Goal: Communication & Community: Answer question/provide support

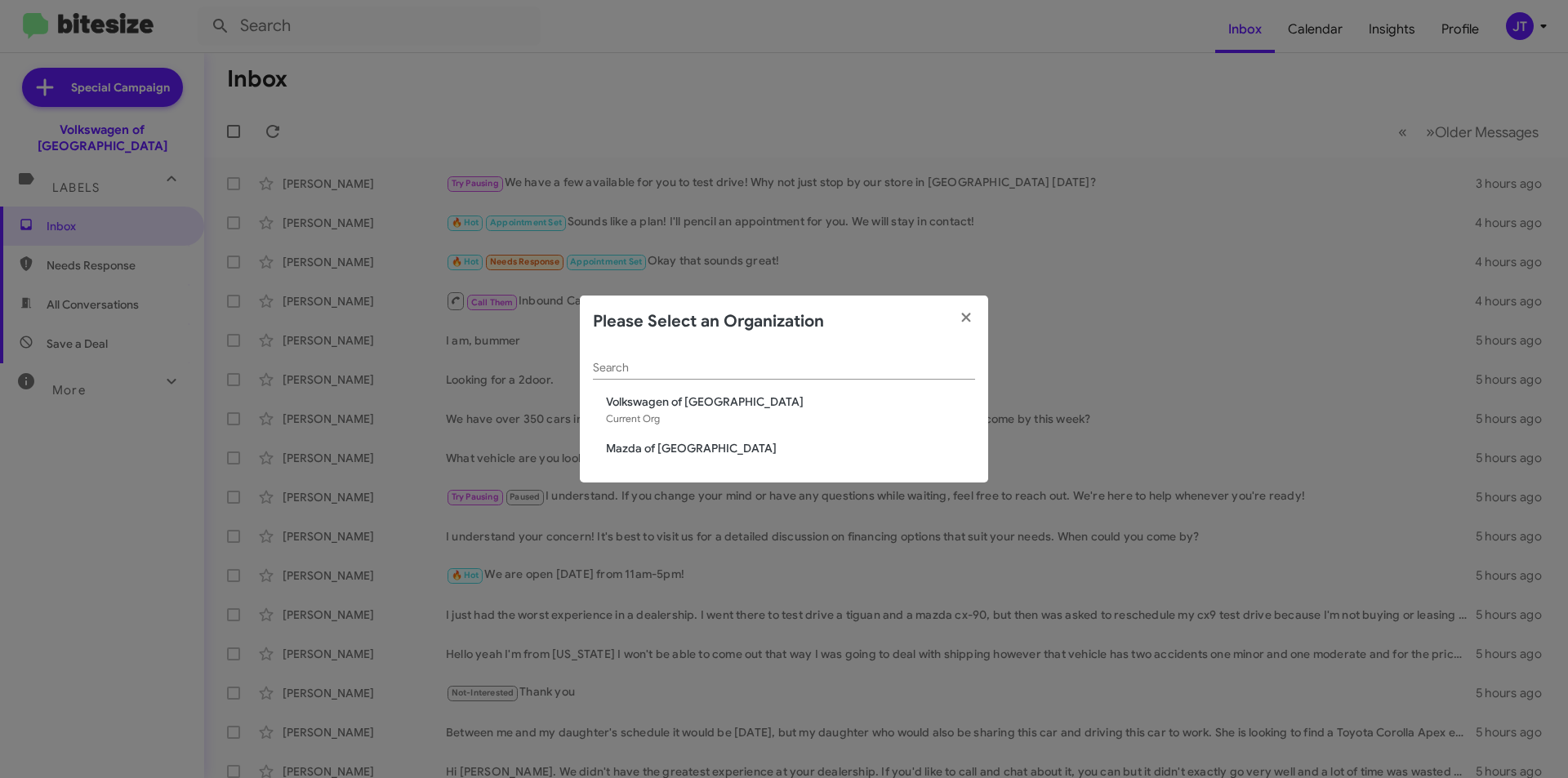
click at [668, 401] on span "Volkswagen of [GEOGRAPHIC_DATA]" at bounding box center [790, 402] width 369 height 16
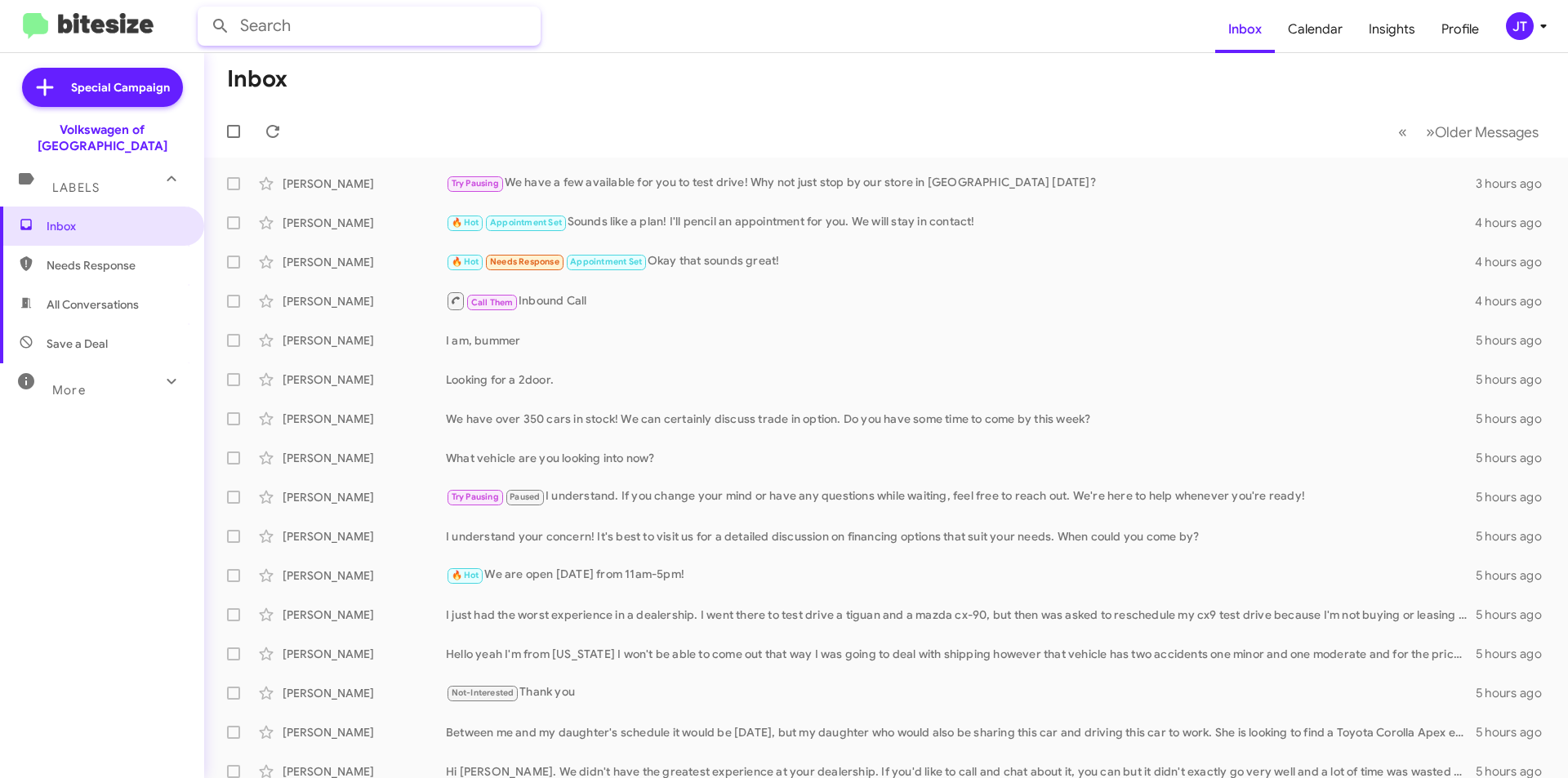
click at [322, 30] on input "text" at bounding box center [368, 26] width 343 height 39
click at [205, 10] on button at bounding box center [220, 26] width 33 height 33
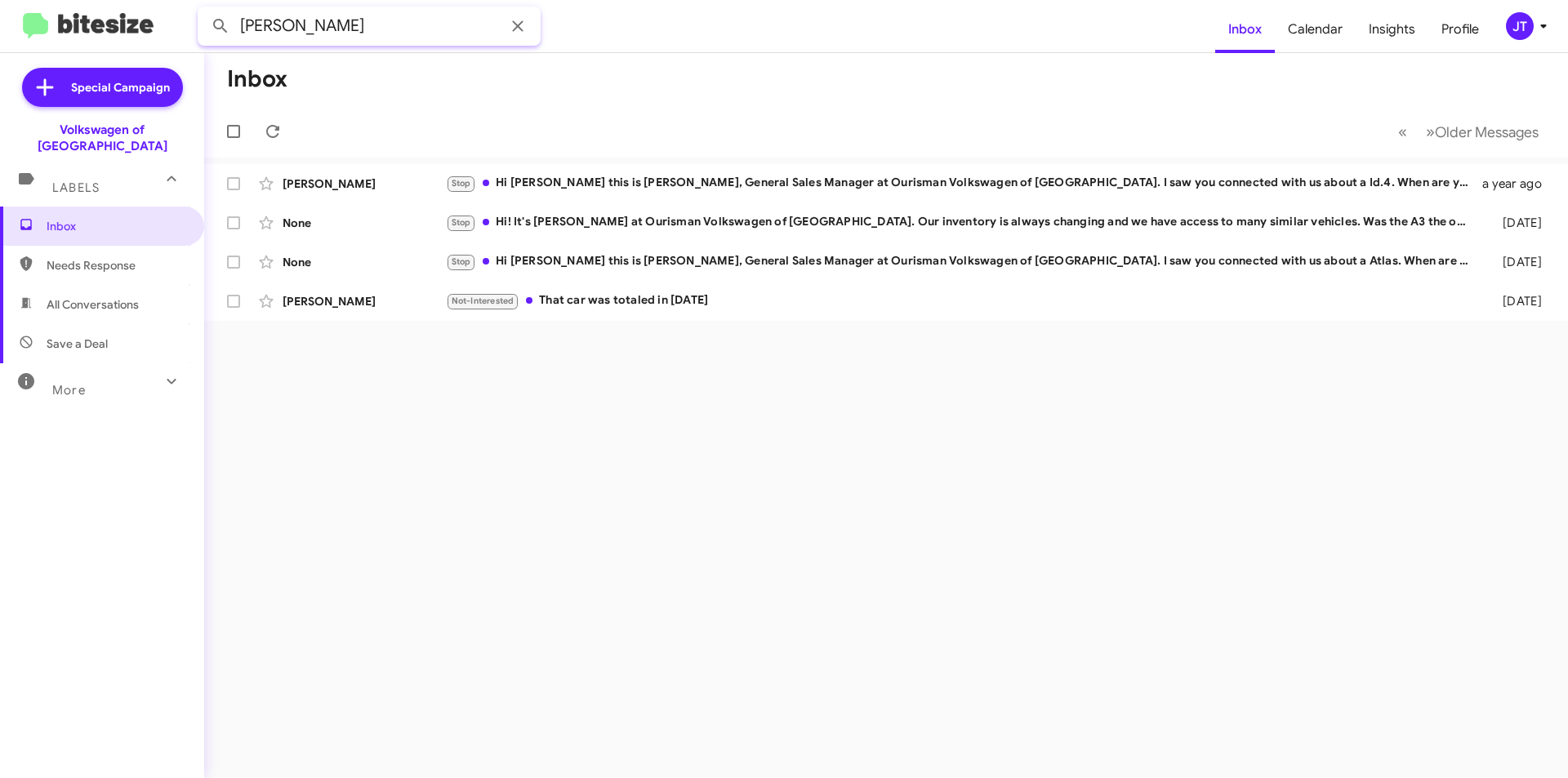
click at [332, 24] on input "joe" at bounding box center [368, 26] width 343 height 39
paste input "(401) 301-8673"
type input "(401) 301-8673"
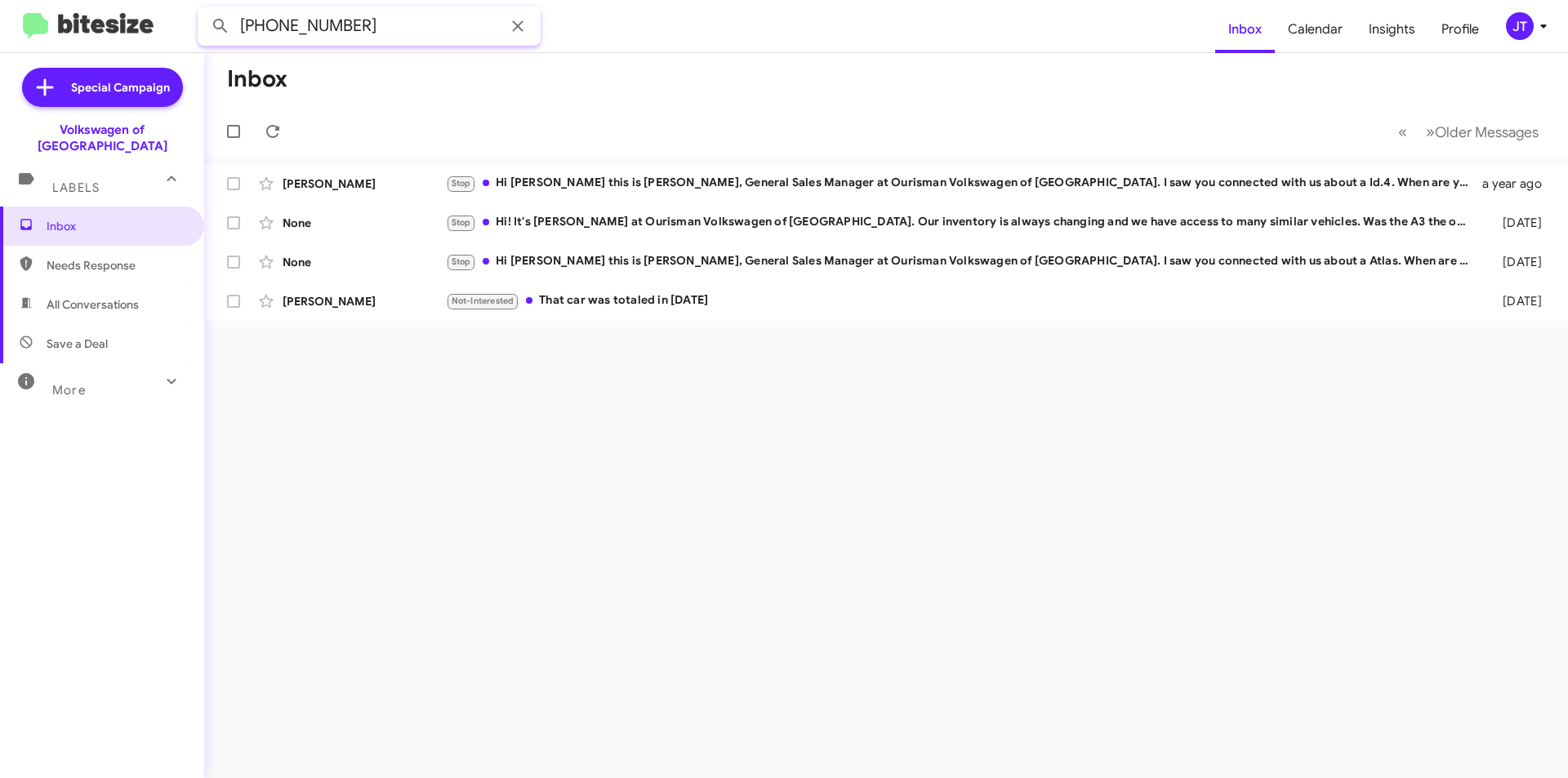
click at [205, 10] on button at bounding box center [220, 26] width 33 height 33
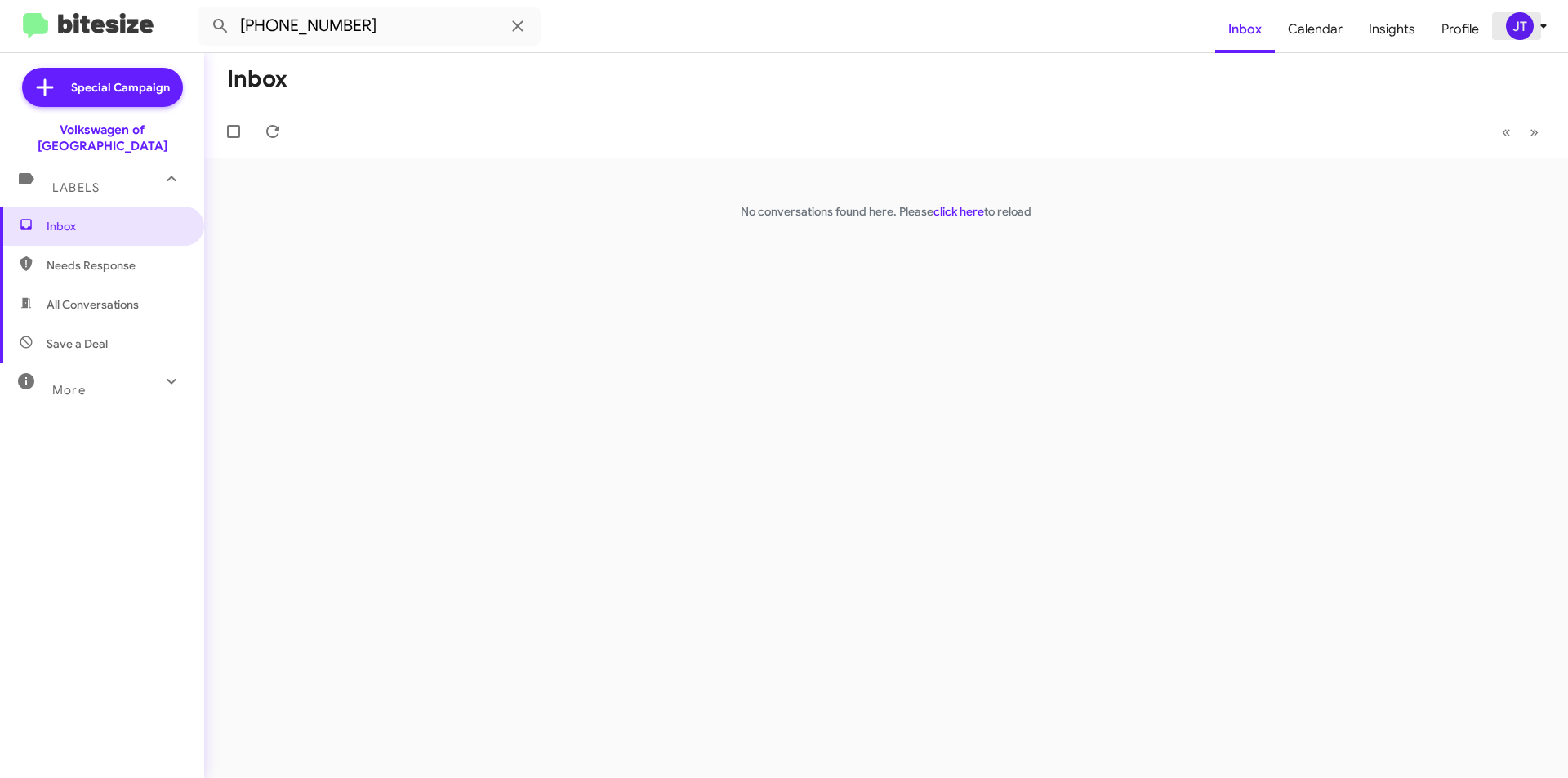
click at [1536, 26] on icon at bounding box center [1543, 26] width 19 height 19
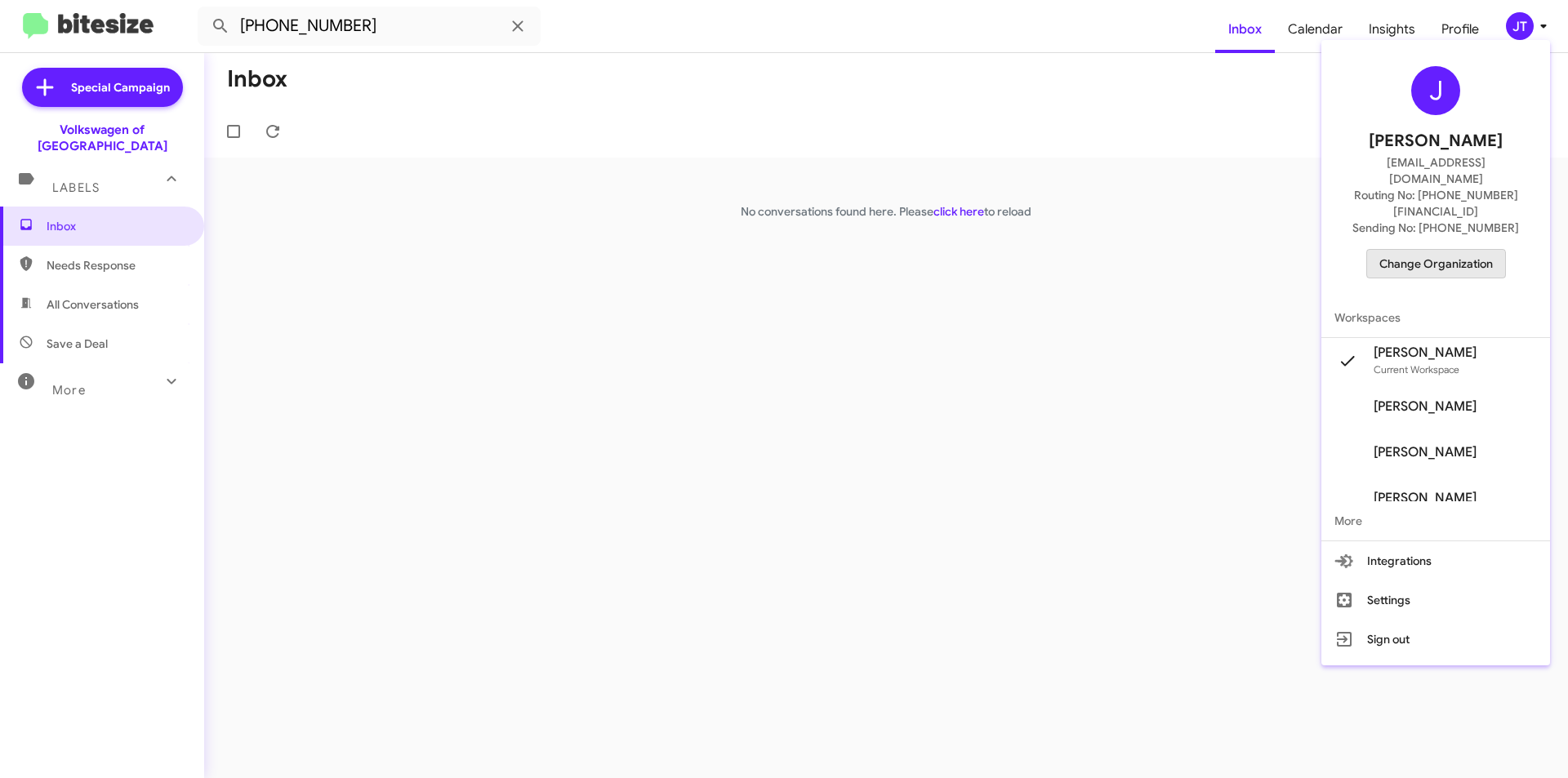
click at [1441, 250] on span "Change Organization" at bounding box center [1436, 263] width 113 height 27
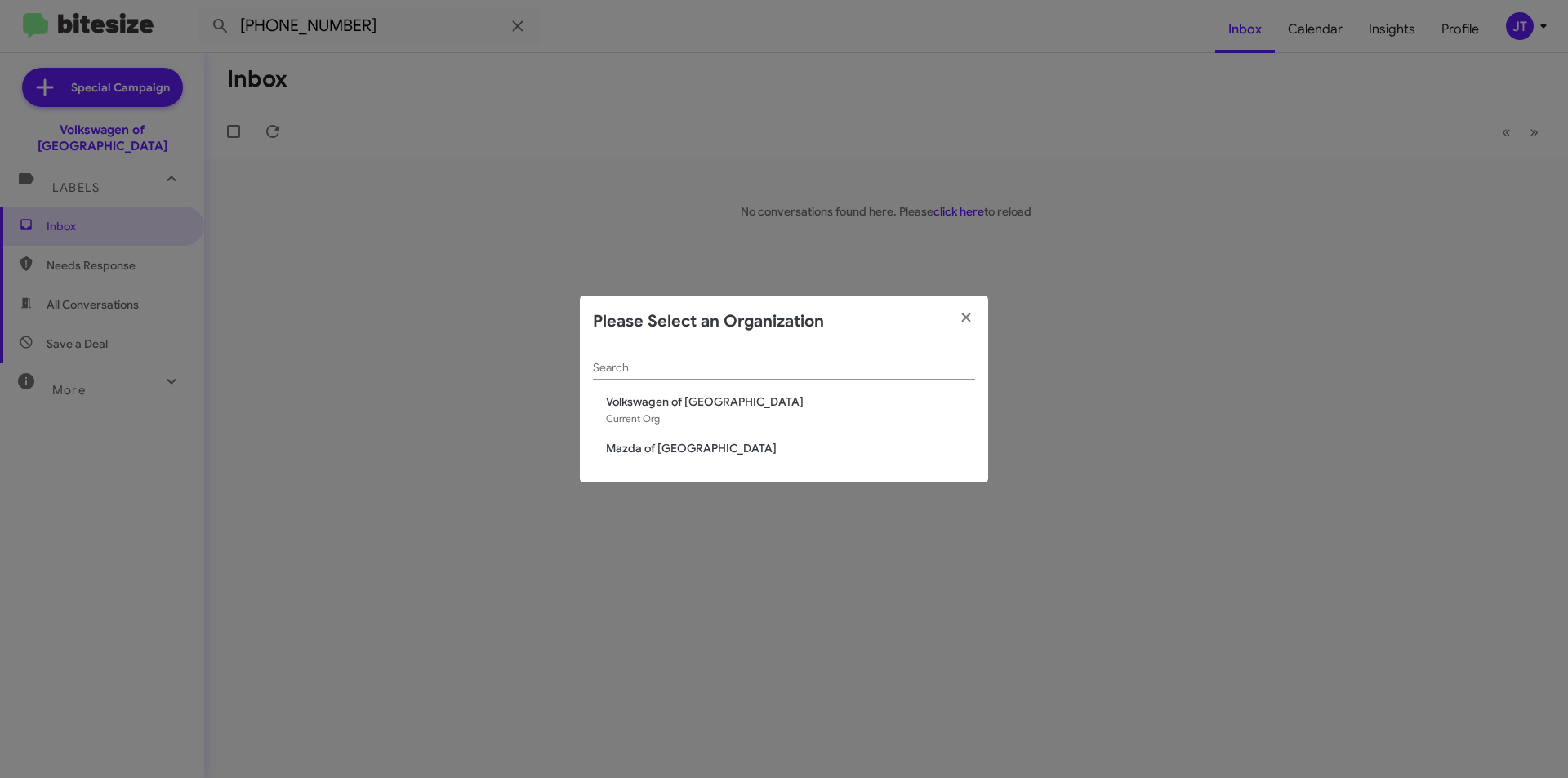
click at [699, 455] on span "Mazda of Rockville" at bounding box center [790, 448] width 369 height 16
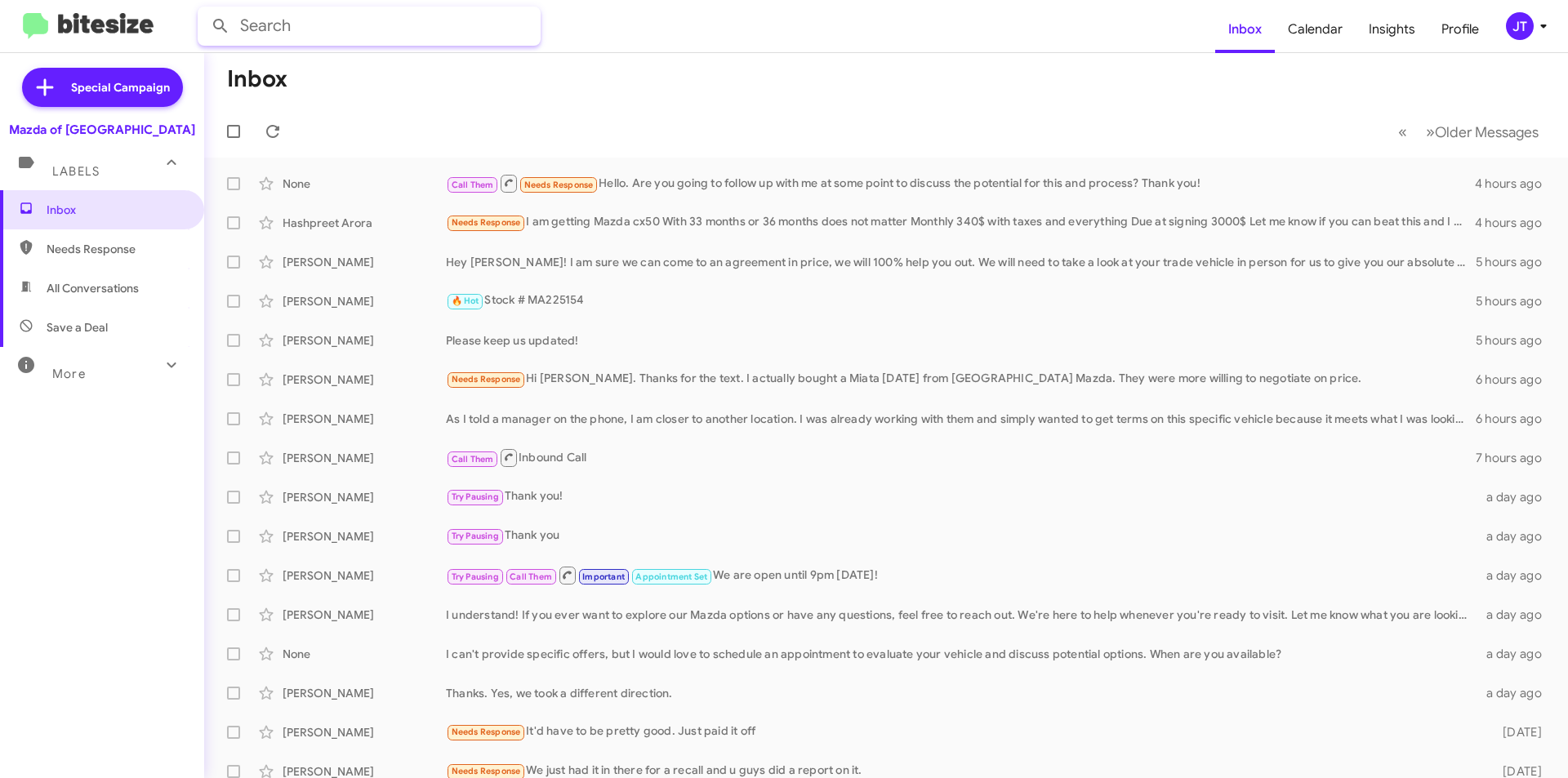
click at [427, 16] on input "text" at bounding box center [368, 26] width 343 height 39
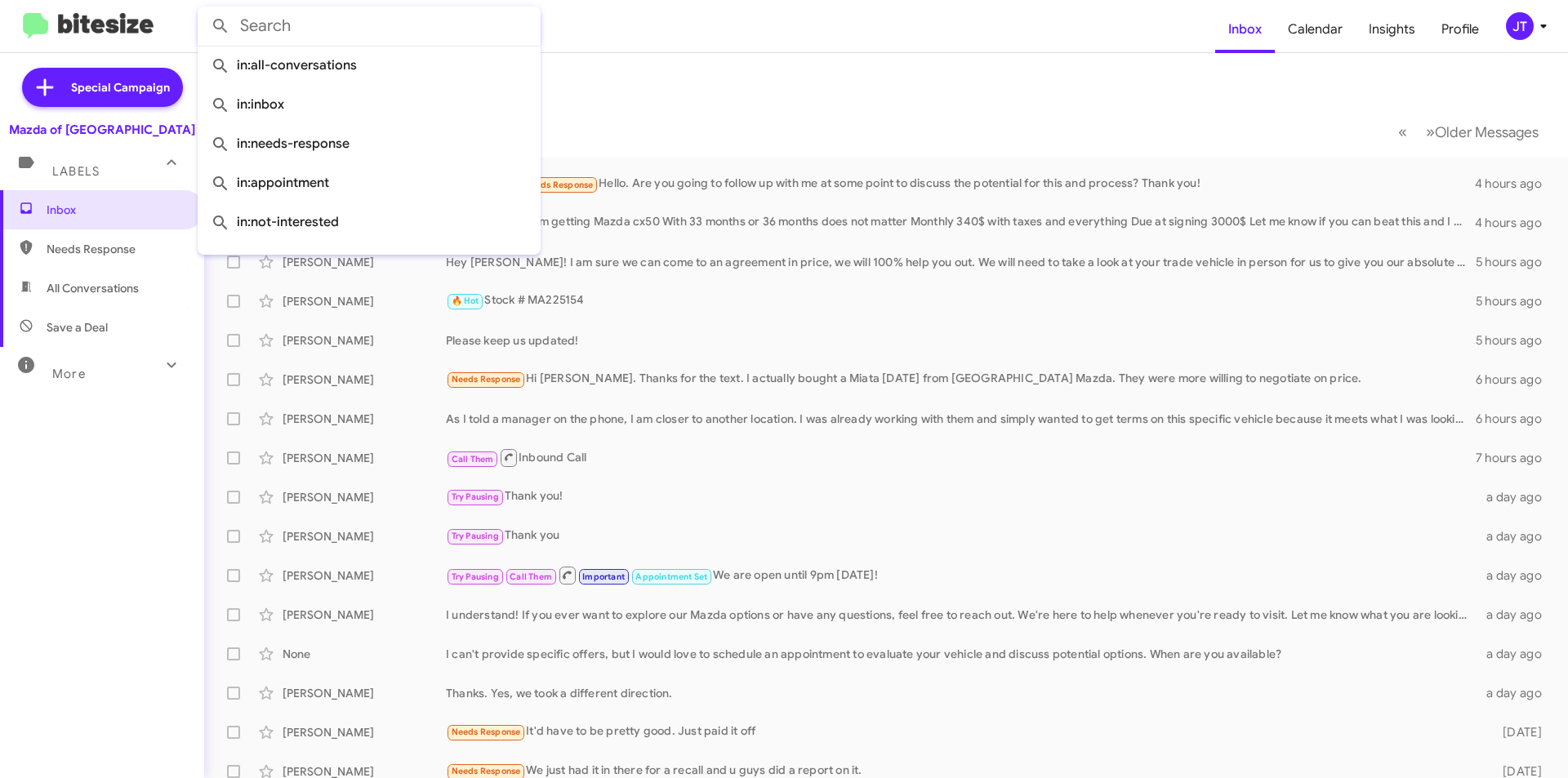
paste input "(401) 301-8673"
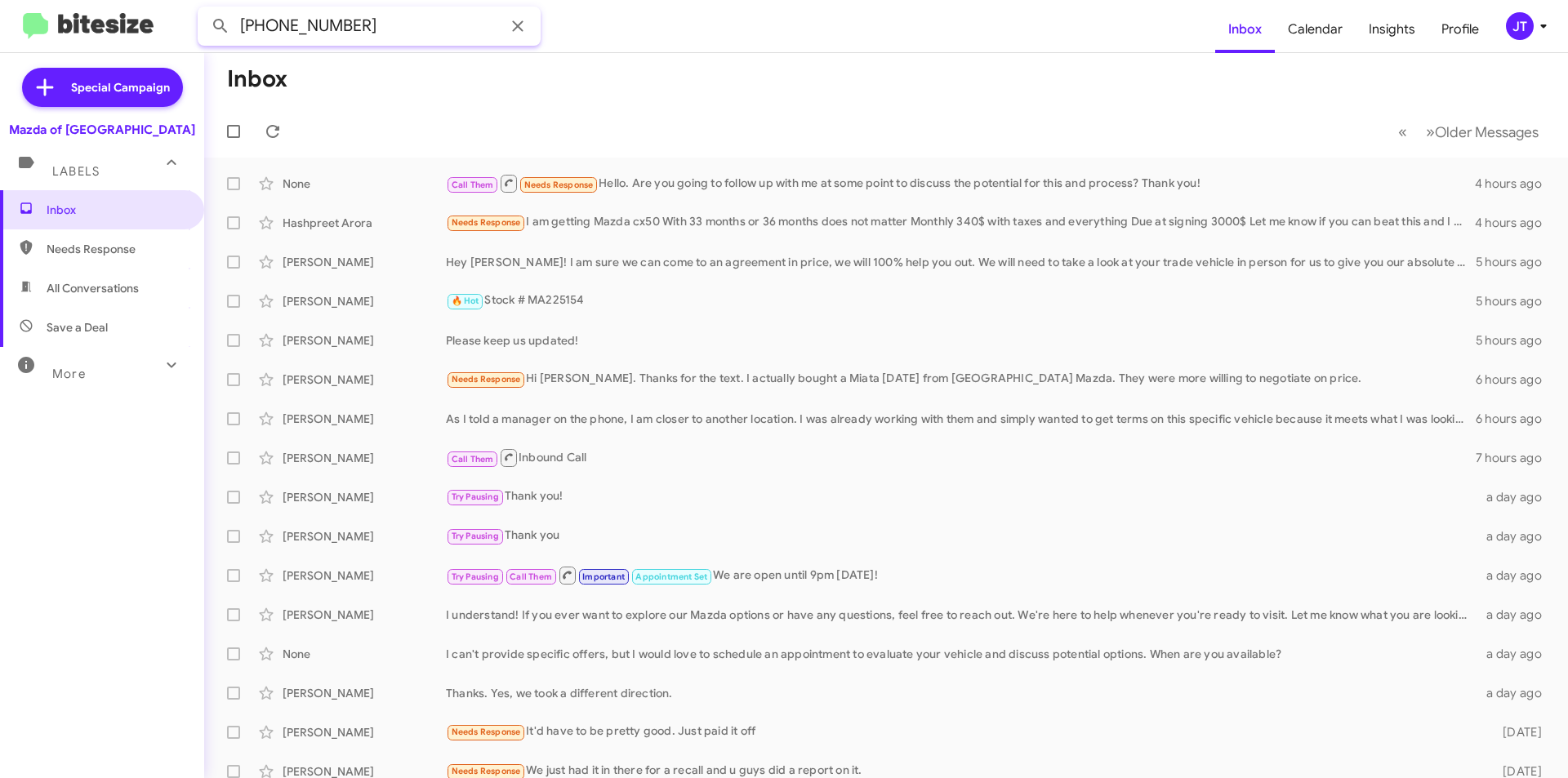
type input "(401) 301-8673"
click at [205, 10] on button at bounding box center [220, 26] width 33 height 33
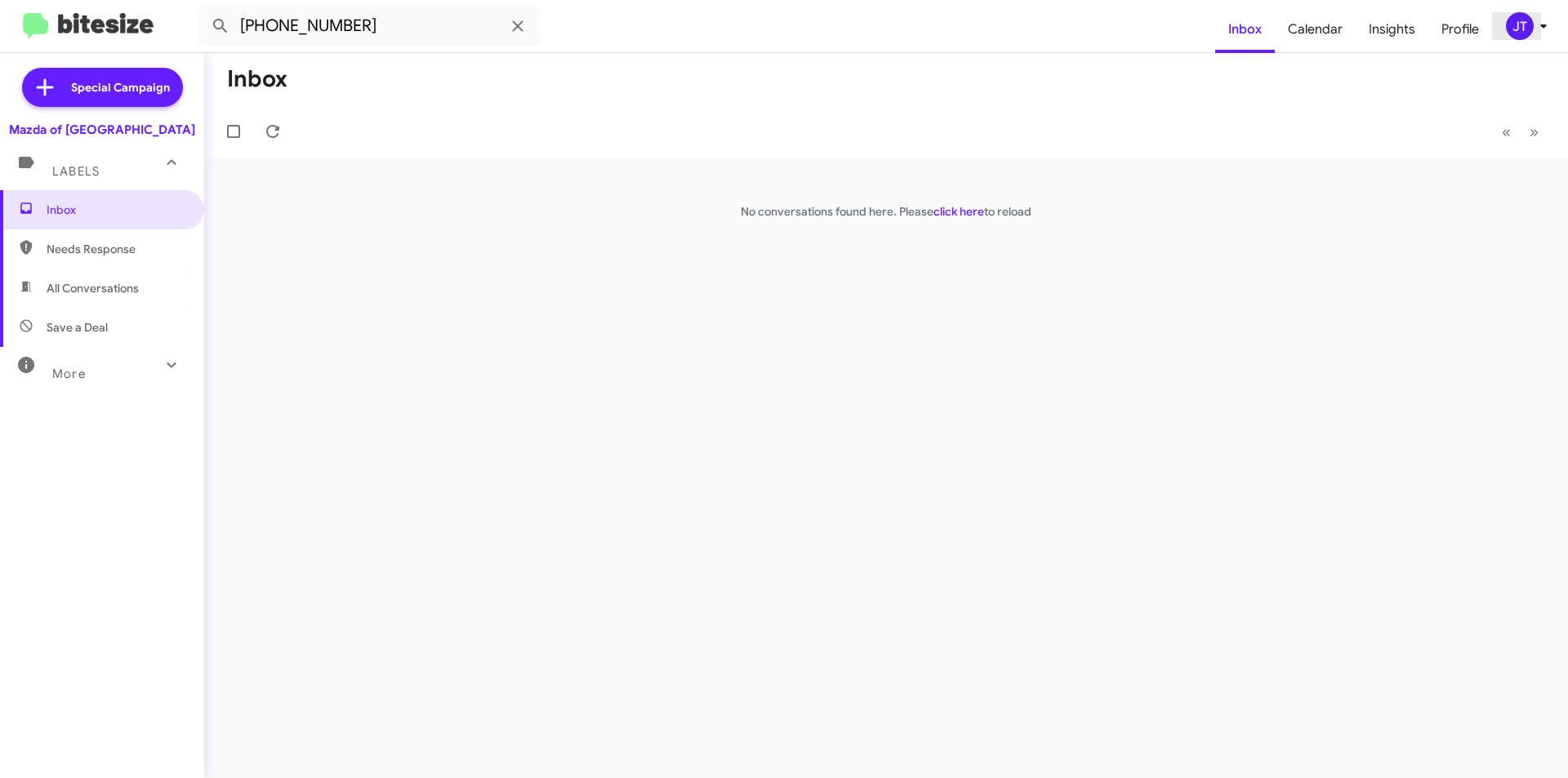
click at [1544, 24] on icon at bounding box center [1543, 26] width 19 height 19
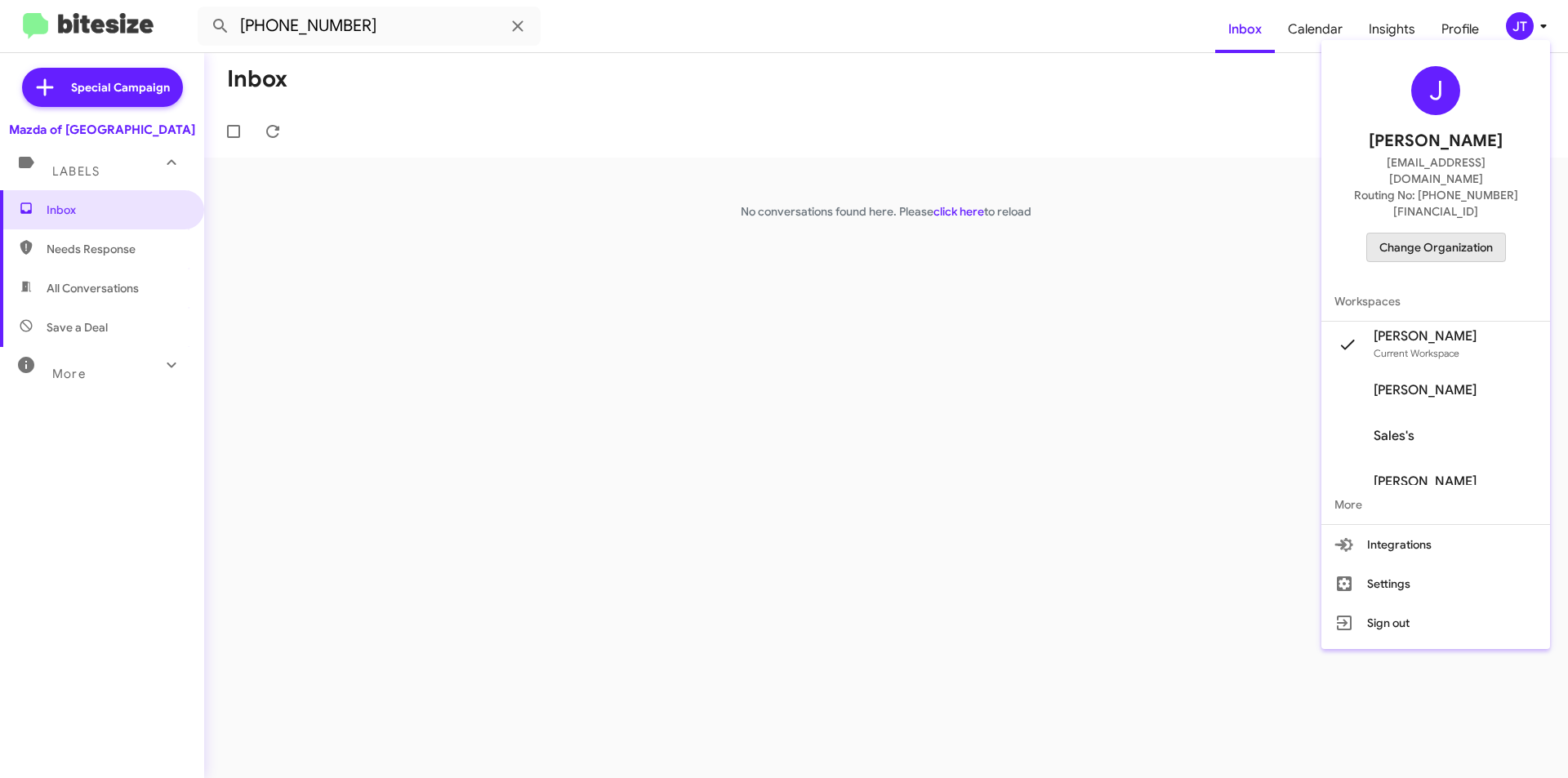
click at [1449, 234] on span "Change Organization" at bounding box center [1436, 247] width 113 height 27
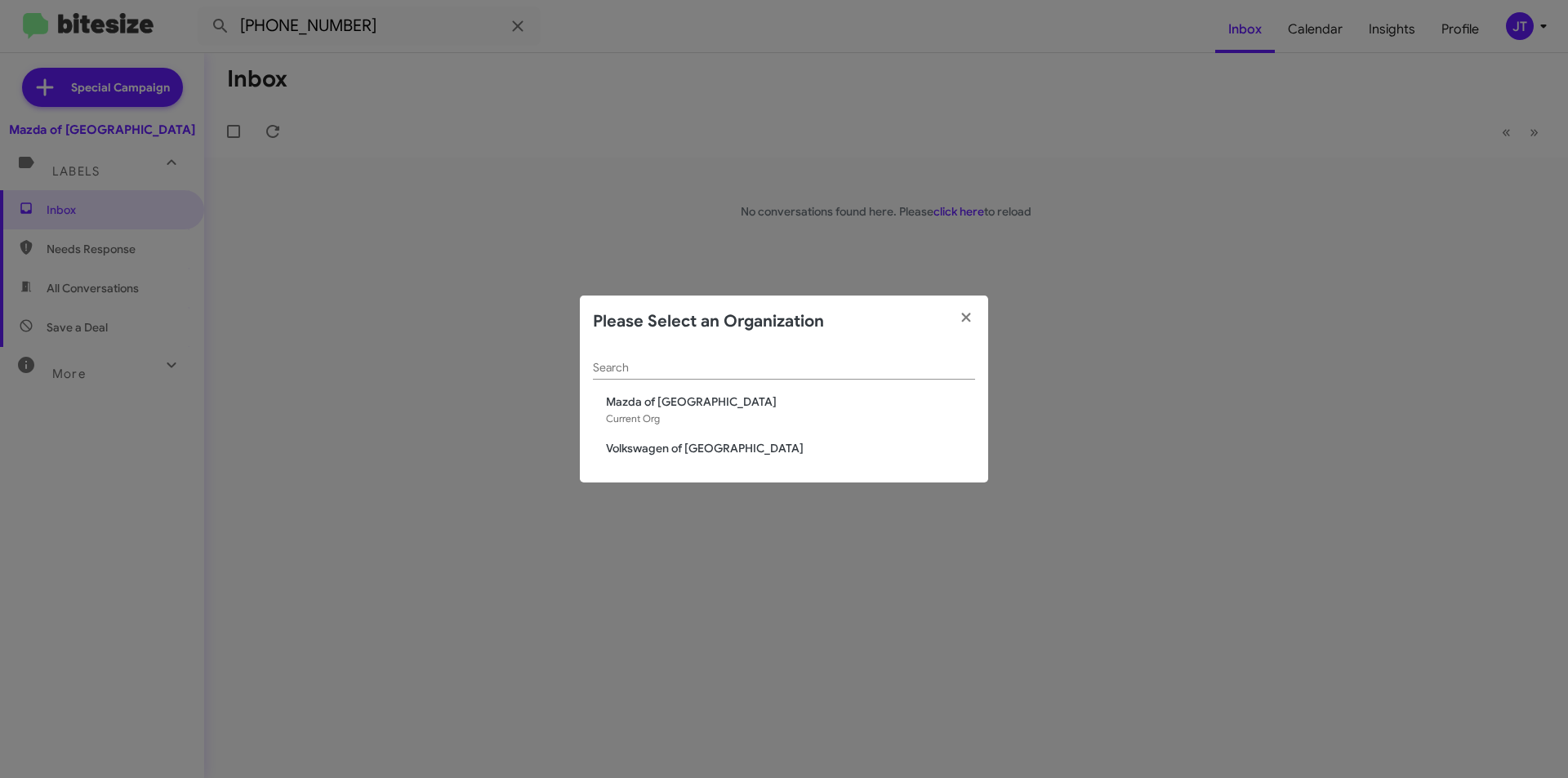
click at [643, 451] on span "Volkswagen of [GEOGRAPHIC_DATA]" at bounding box center [790, 448] width 369 height 16
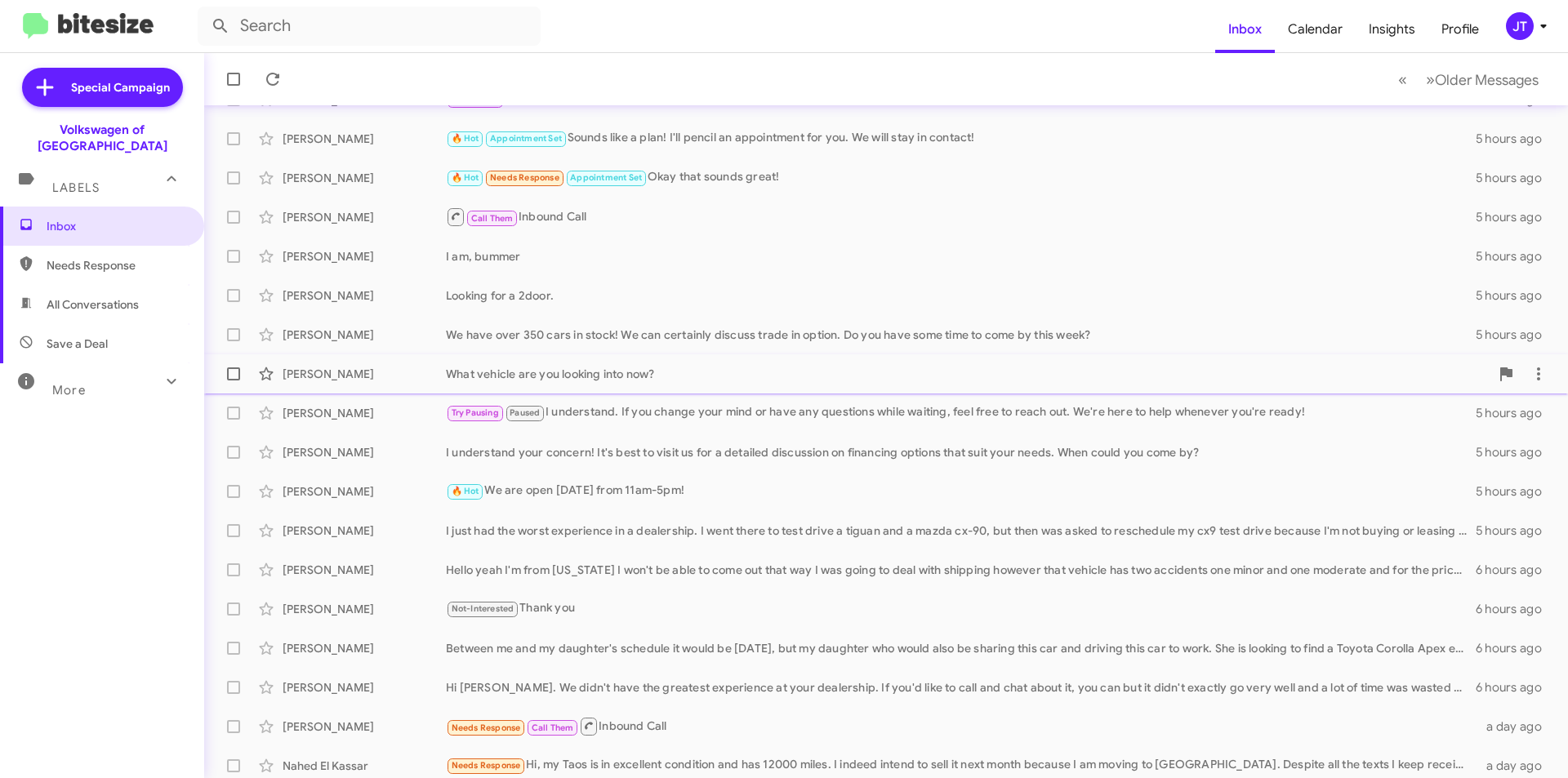
scroll to position [170, 0]
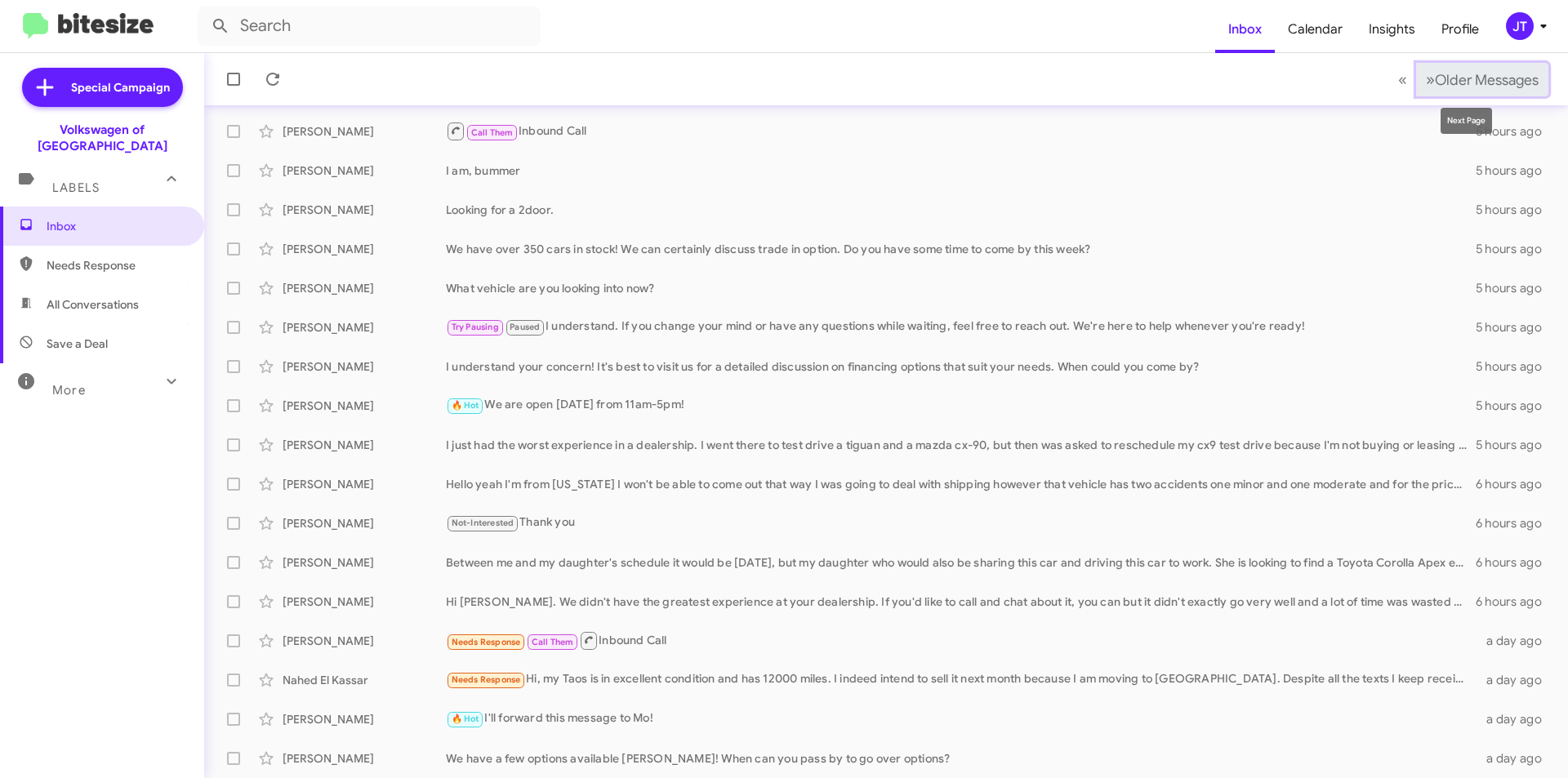
click at [1451, 92] on button "» Next Older Messages" at bounding box center [1481, 80] width 132 height 34
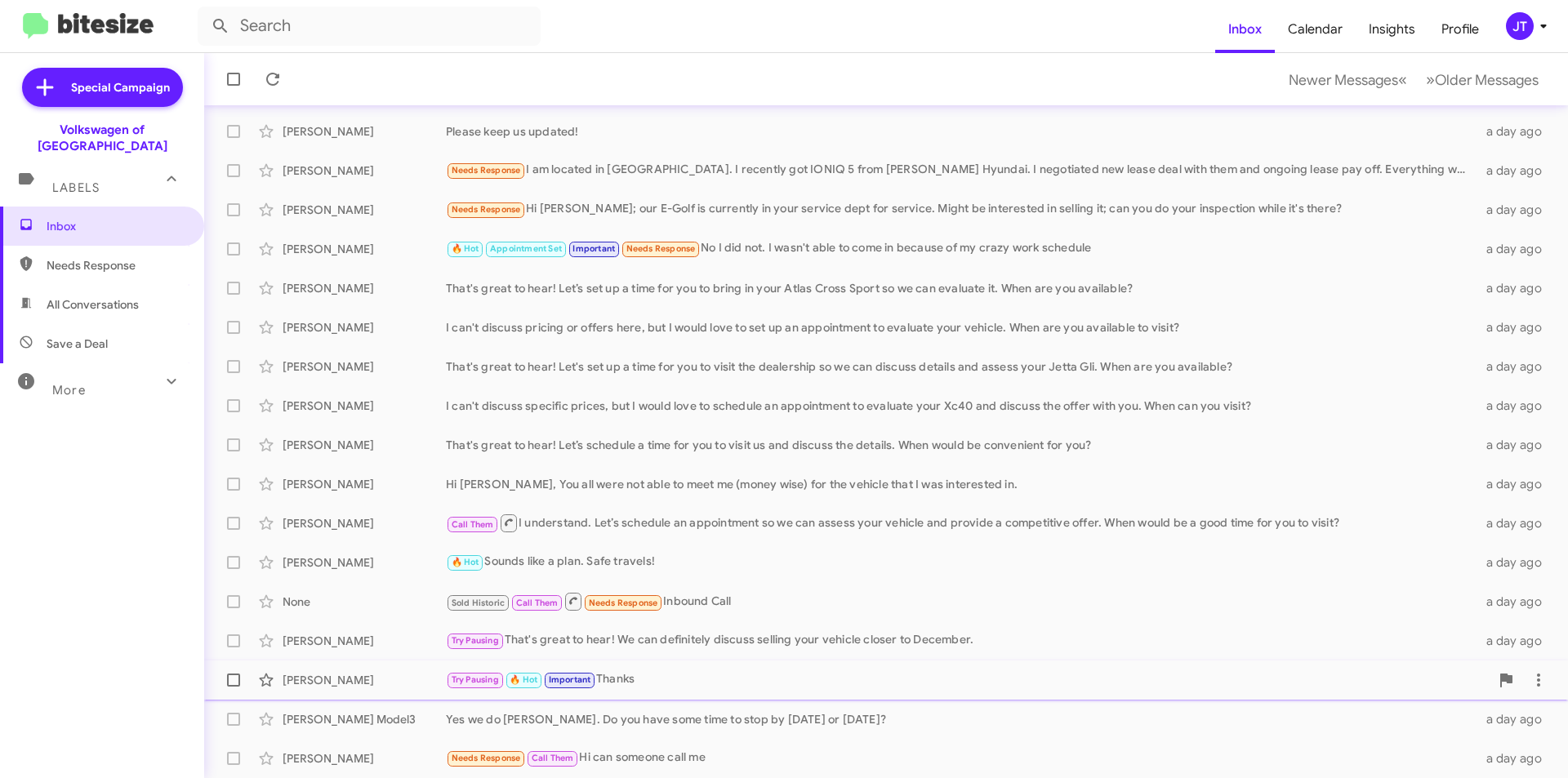
click at [363, 682] on div "Joe Madritch" at bounding box center [364, 680] width 163 height 16
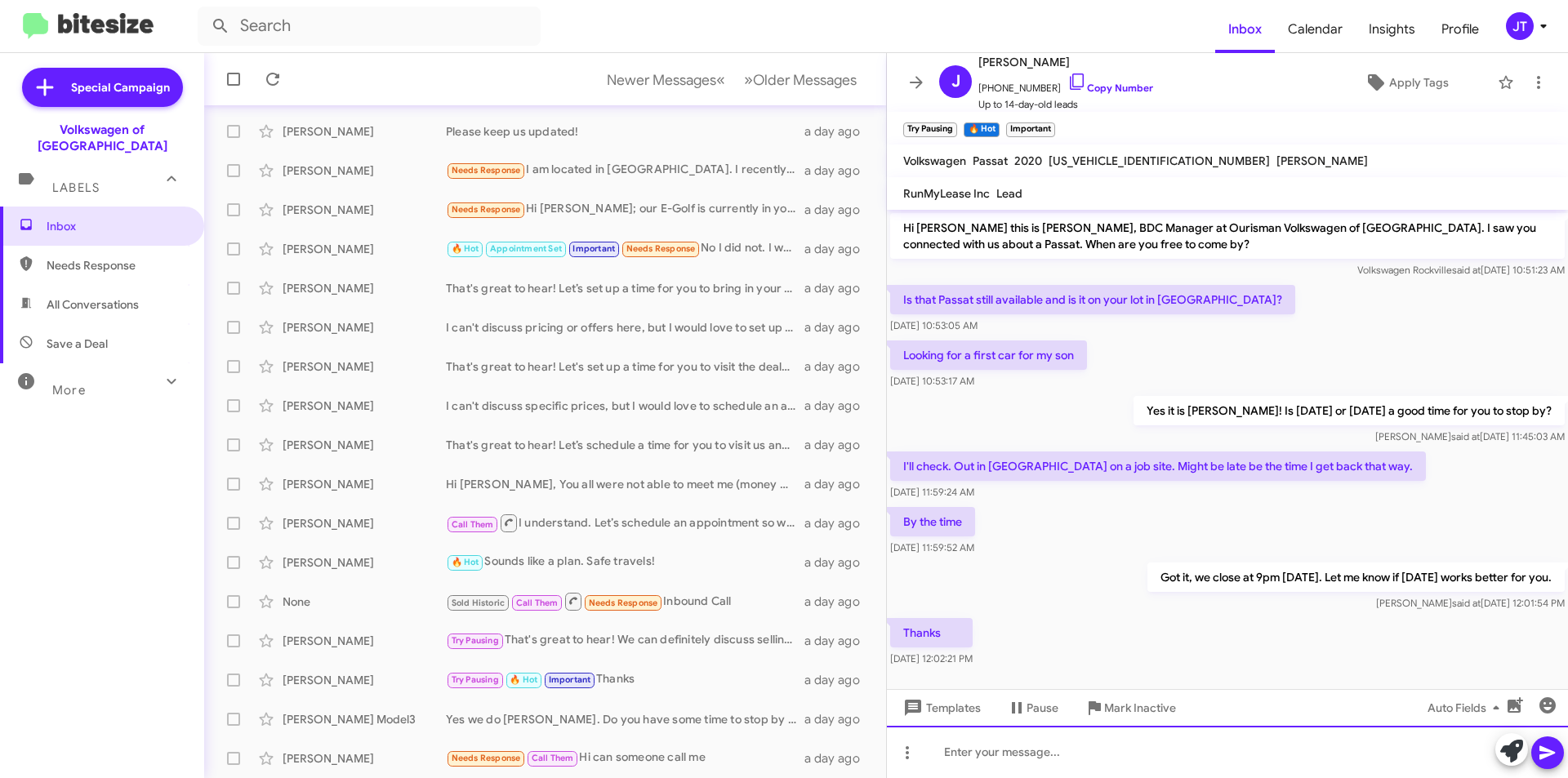
click at [1041, 751] on div at bounding box center [1227, 751] width 681 height 52
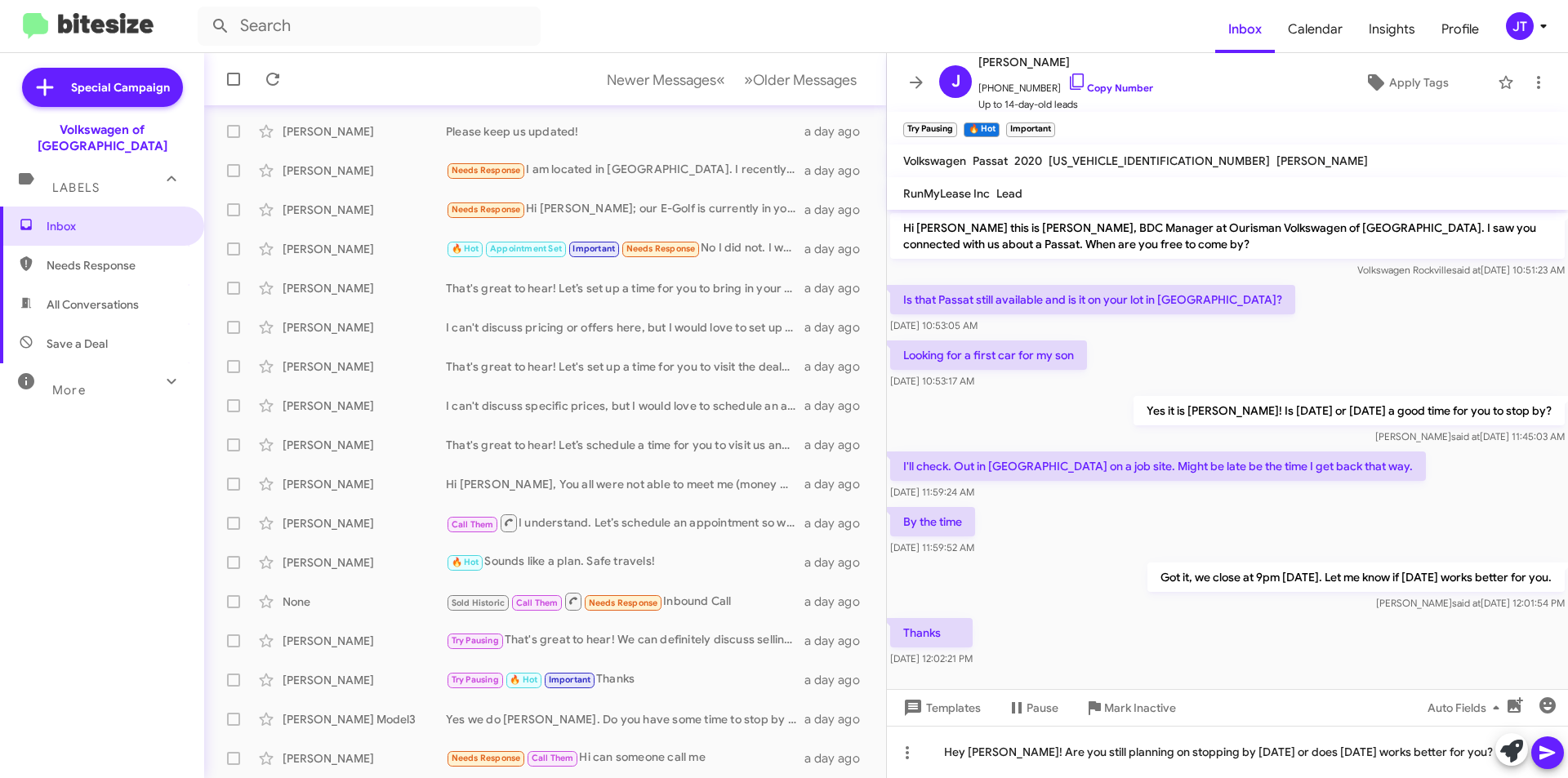
click at [1542, 751] on icon at bounding box center [1548, 752] width 19 height 19
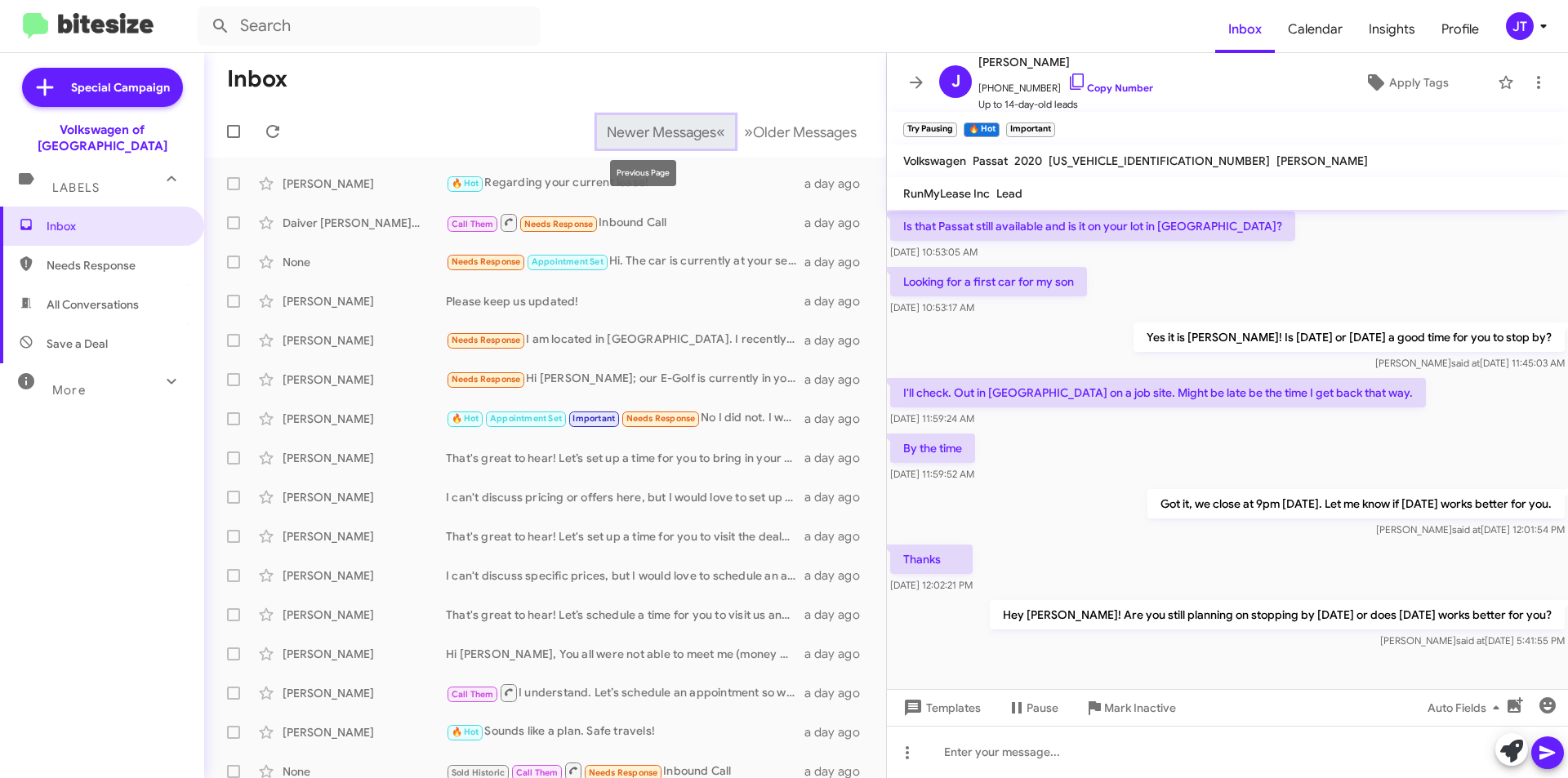
click at [628, 135] on span "Newer Messages" at bounding box center [661, 132] width 110 height 18
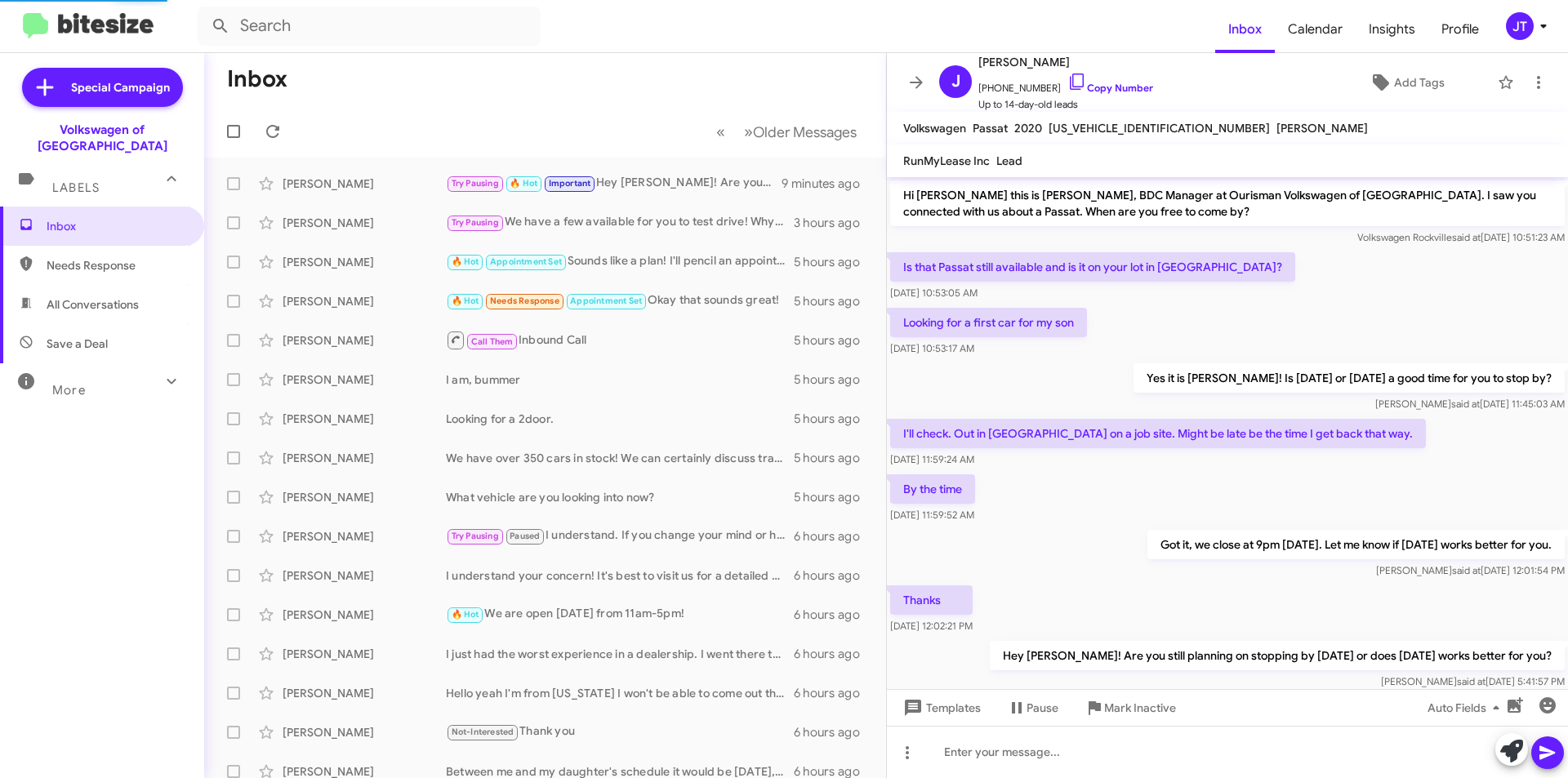
scroll to position [41, 0]
